Goal: Navigation & Orientation: Understand site structure

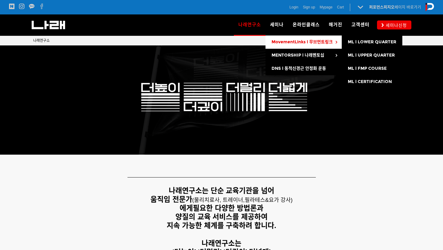
click at [282, 42] on span "MovementLinks l 무브먼트링크" at bounding box center [301, 41] width 61 height 5
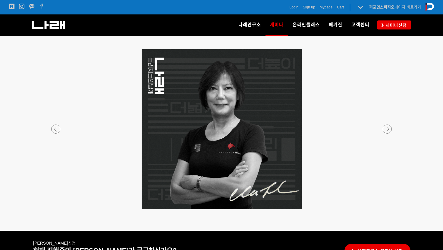
scroll to position [1077, 0]
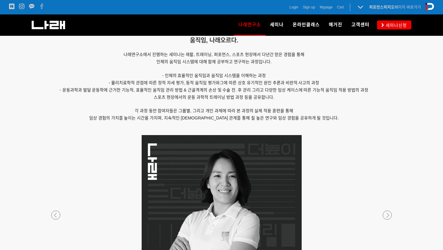
scroll to position [491, 0]
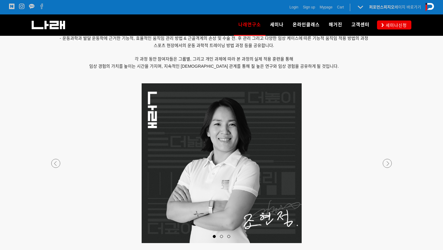
click at [385, 243] on div at bounding box center [221, 243] width 355 height 0
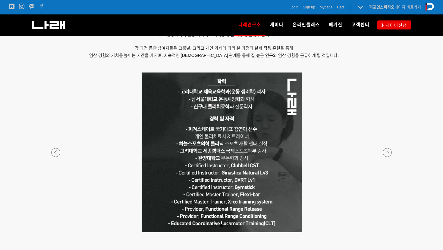
scroll to position [503, 0]
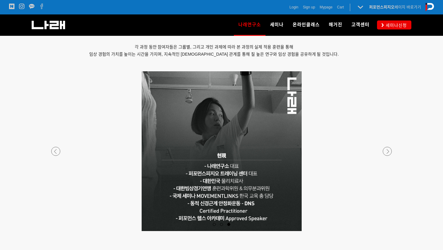
click at [59, 231] on div at bounding box center [221, 231] width 355 height 0
click at [391, 148] on p at bounding box center [221, 151] width 355 height 160
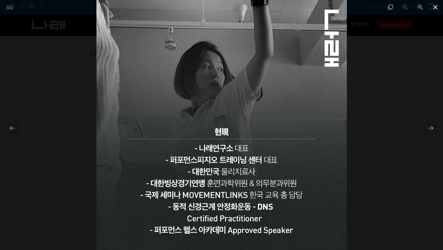
click at [434, 3] on span at bounding box center [435, 7] width 15 height 14
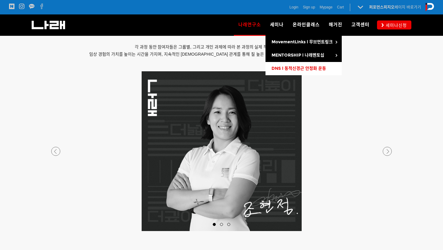
click at [294, 67] on span "DNS l 동적신경근 안정화 운동" at bounding box center [298, 68] width 54 height 5
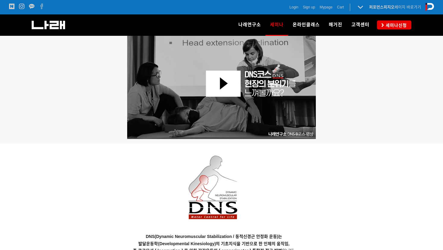
scroll to position [389, 0]
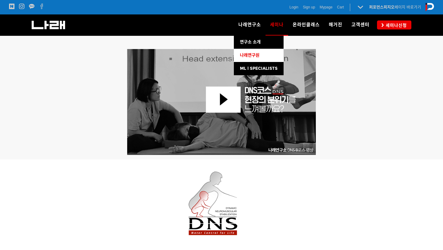
click at [251, 59] on link "나래연구원" at bounding box center [259, 55] width 50 height 13
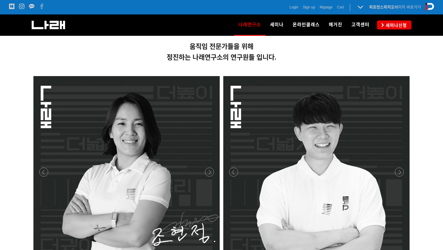
scroll to position [135, 0]
